Goal: Transaction & Acquisition: Purchase product/service

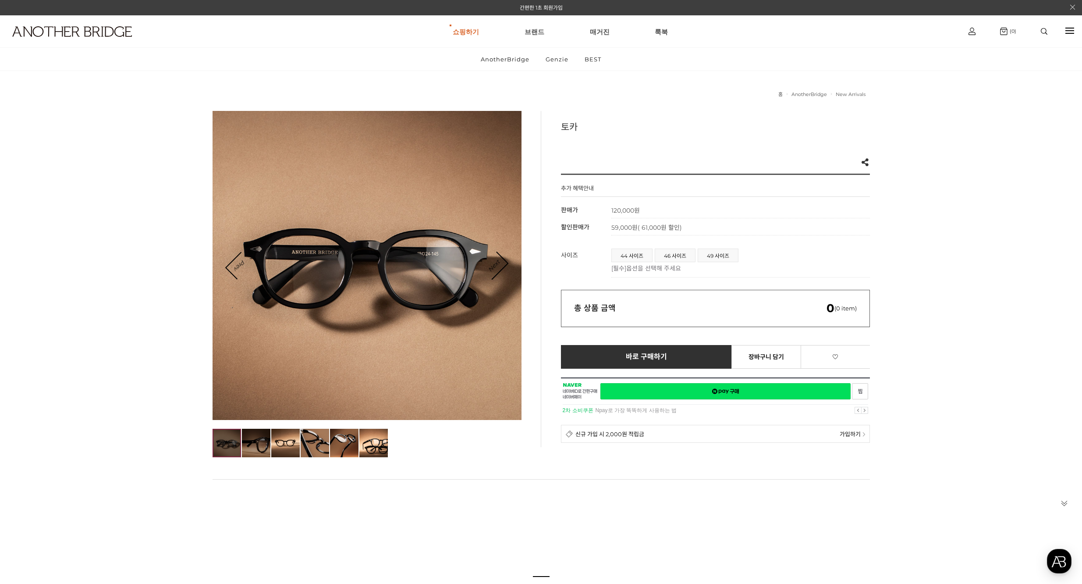
click at [263, 453] on img at bounding box center [256, 443] width 28 height 28
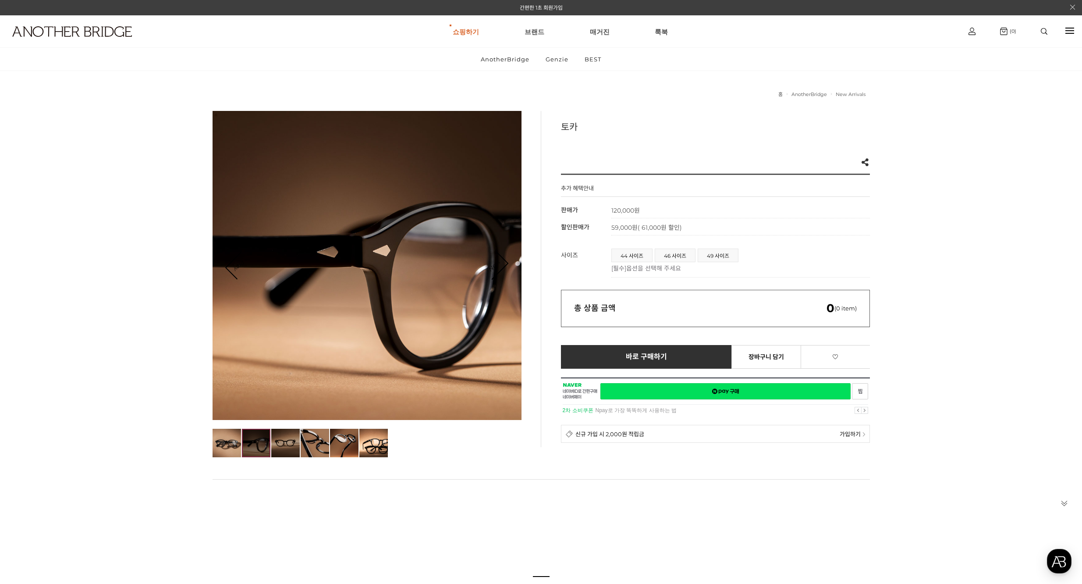
drag, startPoint x: 298, startPoint y: 448, endPoint x: 296, endPoint y: 442, distance: 5.9
click at [298, 447] on img at bounding box center [285, 443] width 28 height 28
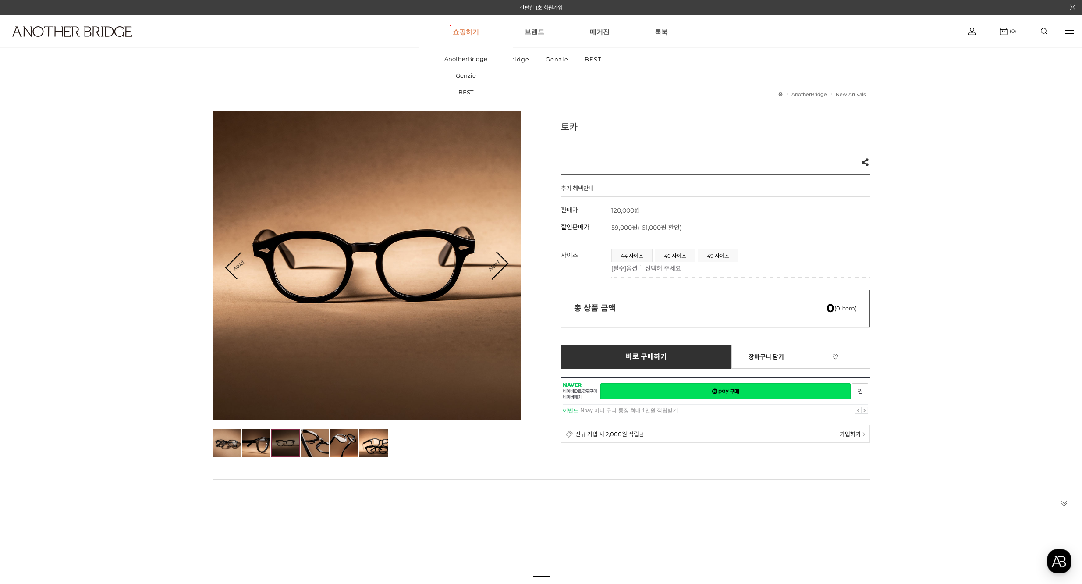
click at [472, 21] on link "쇼핑하기" at bounding box center [466, 32] width 26 height 32
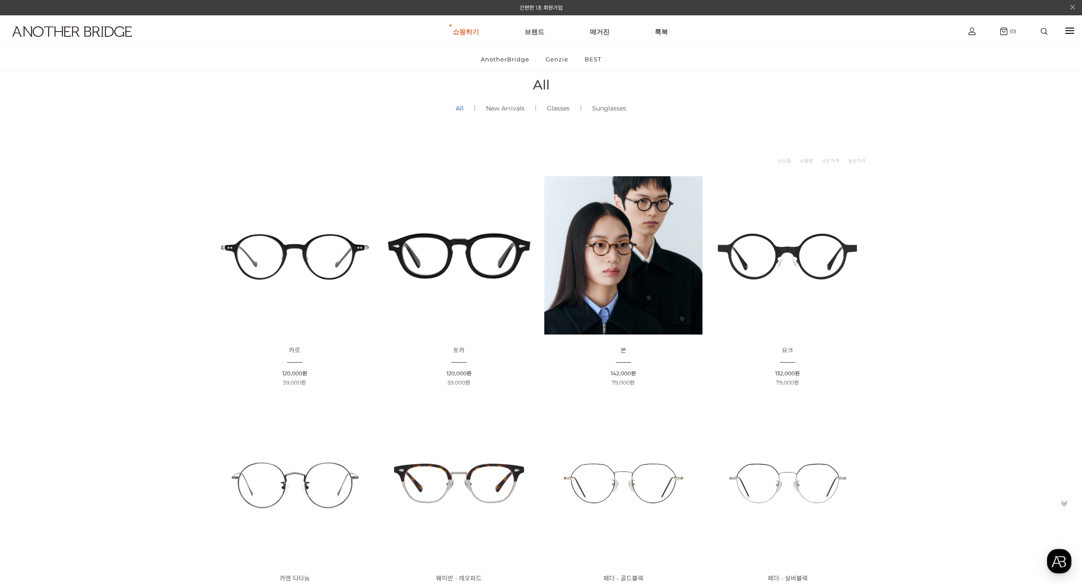
scroll to position [35, 0]
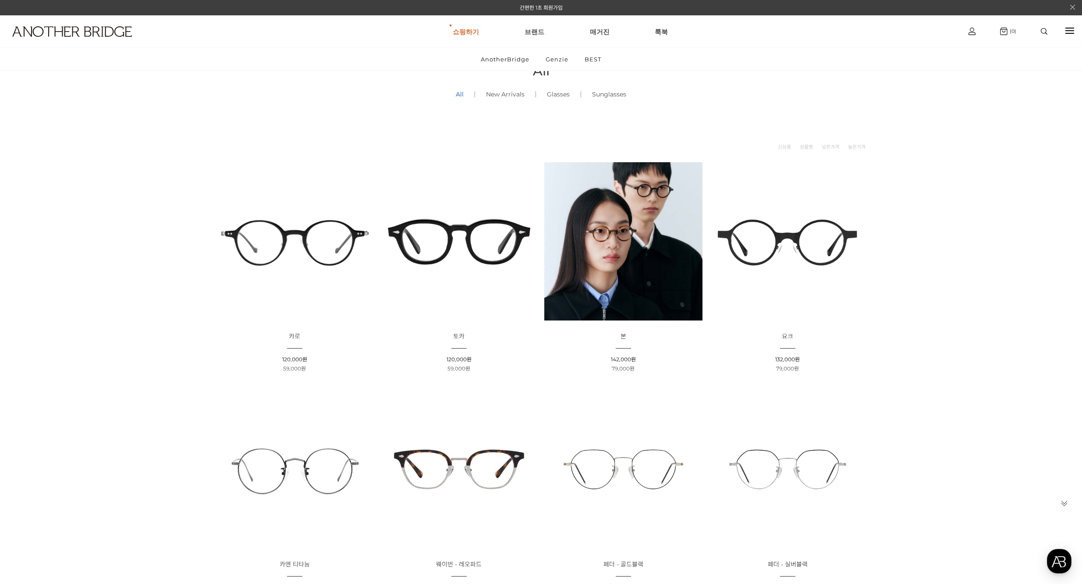
drag, startPoint x: 950, startPoint y: 263, endPoint x: 926, endPoint y: 272, distance: 26.0
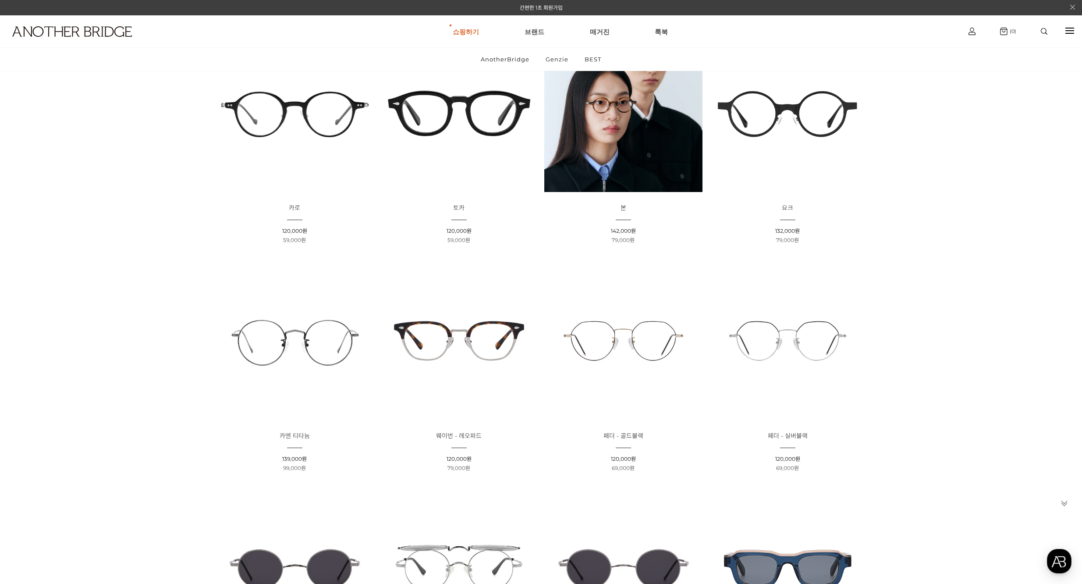
scroll to position [0, 0]
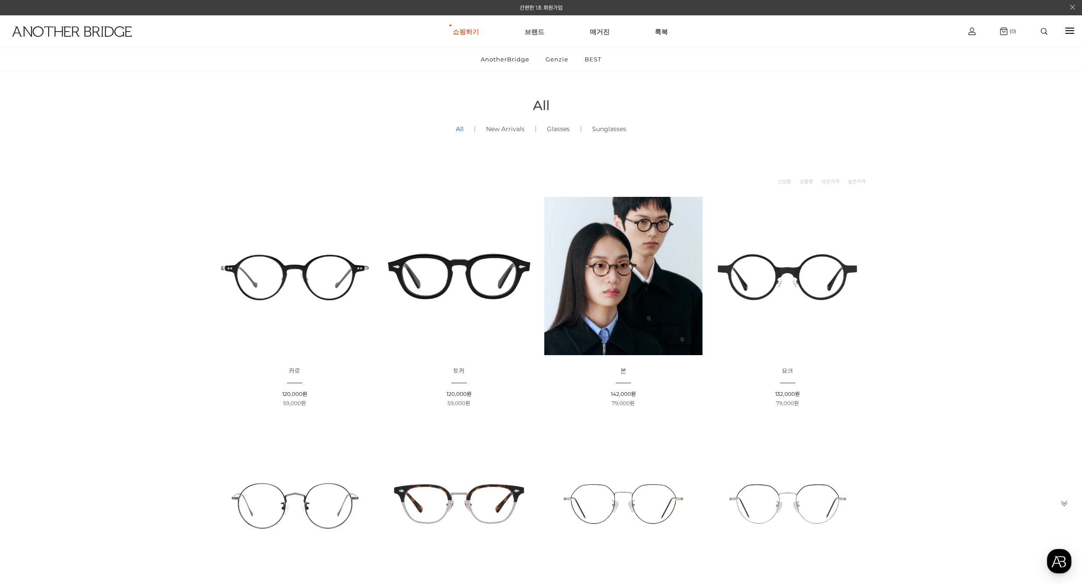
drag, startPoint x: 146, startPoint y: 241, endPoint x: 199, endPoint y: -46, distance: 291.2
click at [86, 34] on img at bounding box center [72, 31] width 120 height 11
